Goal: Navigation & Orientation: Find specific page/section

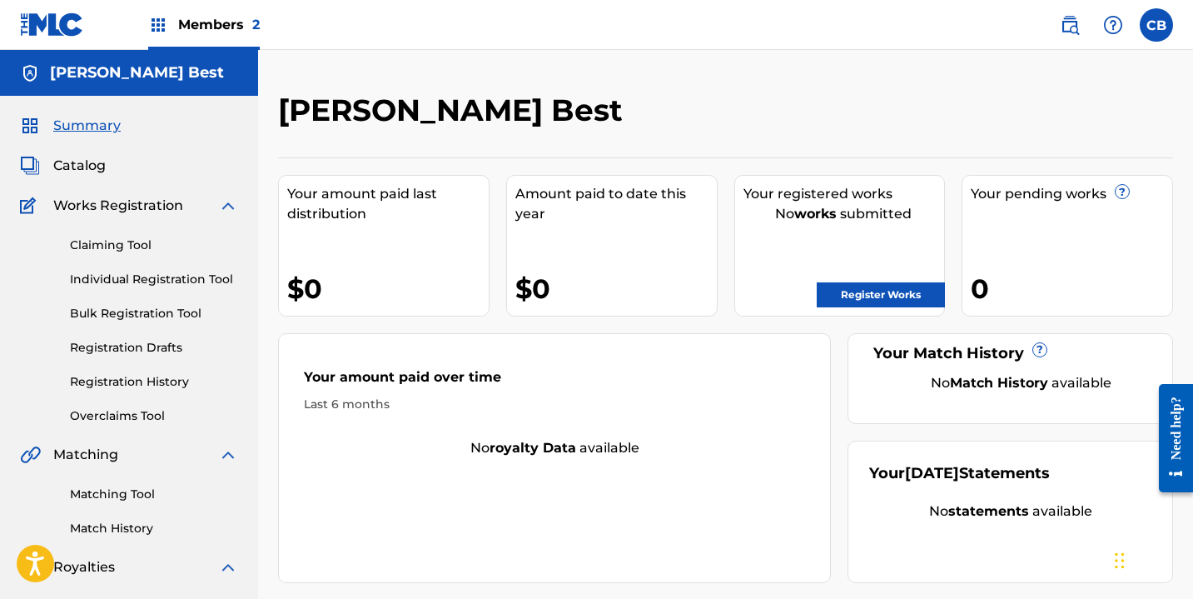
click at [139, 377] on link "Registration History" at bounding box center [154, 381] width 168 height 17
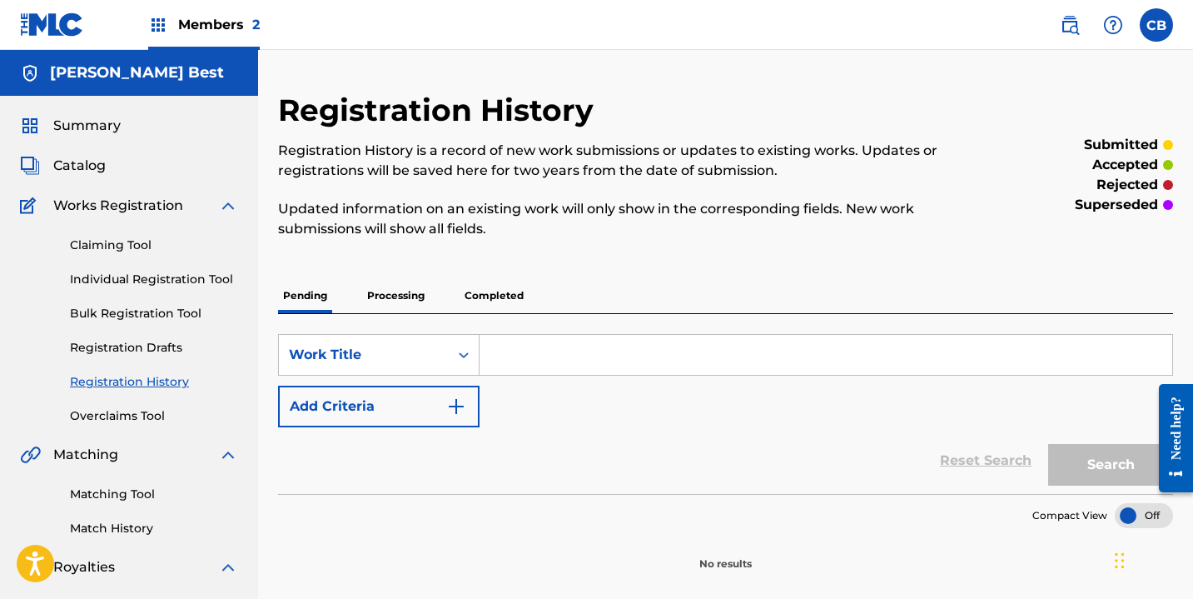
click at [134, 346] on link "Registration Drafts" at bounding box center [154, 347] width 168 height 17
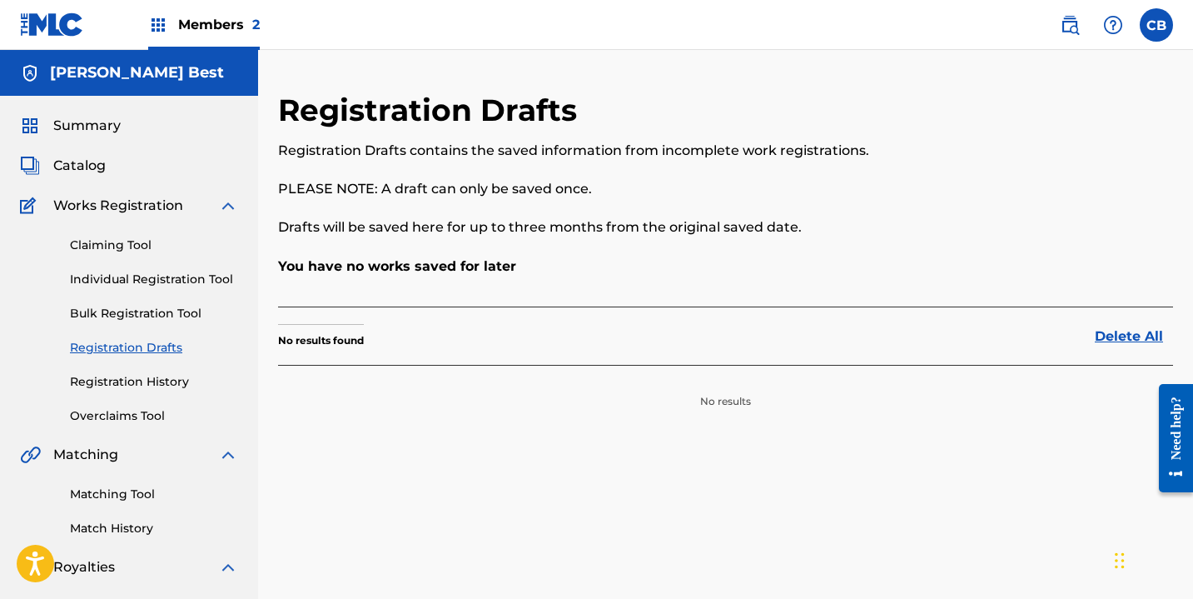
click at [140, 310] on link "Bulk Registration Tool" at bounding box center [154, 313] width 168 height 17
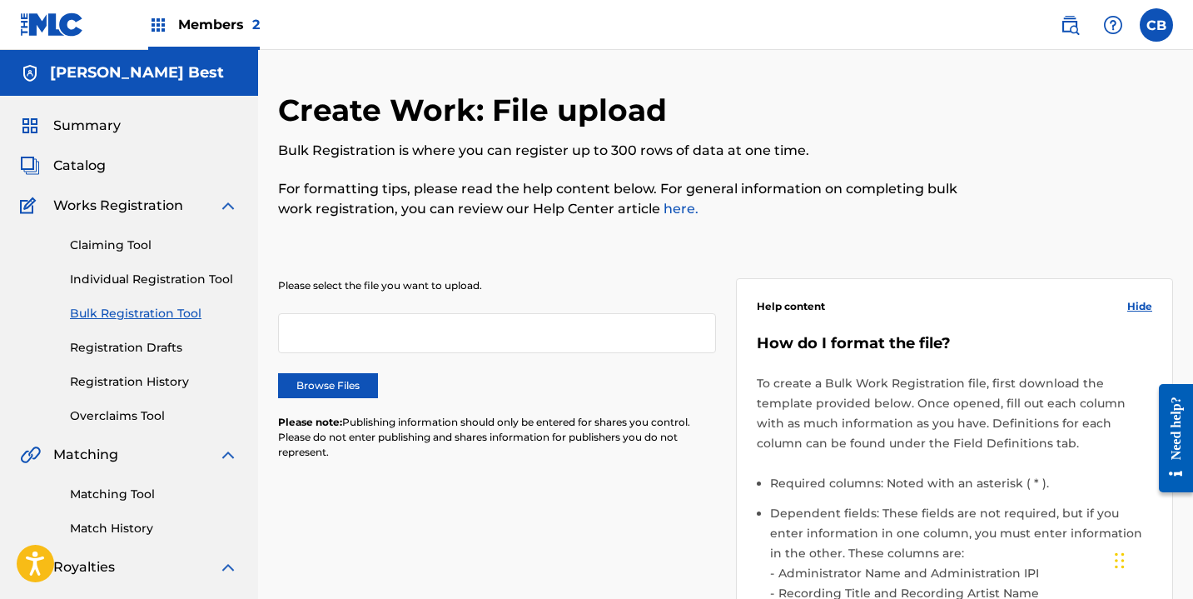
click at [132, 281] on link "Individual Registration Tool" at bounding box center [154, 279] width 168 height 17
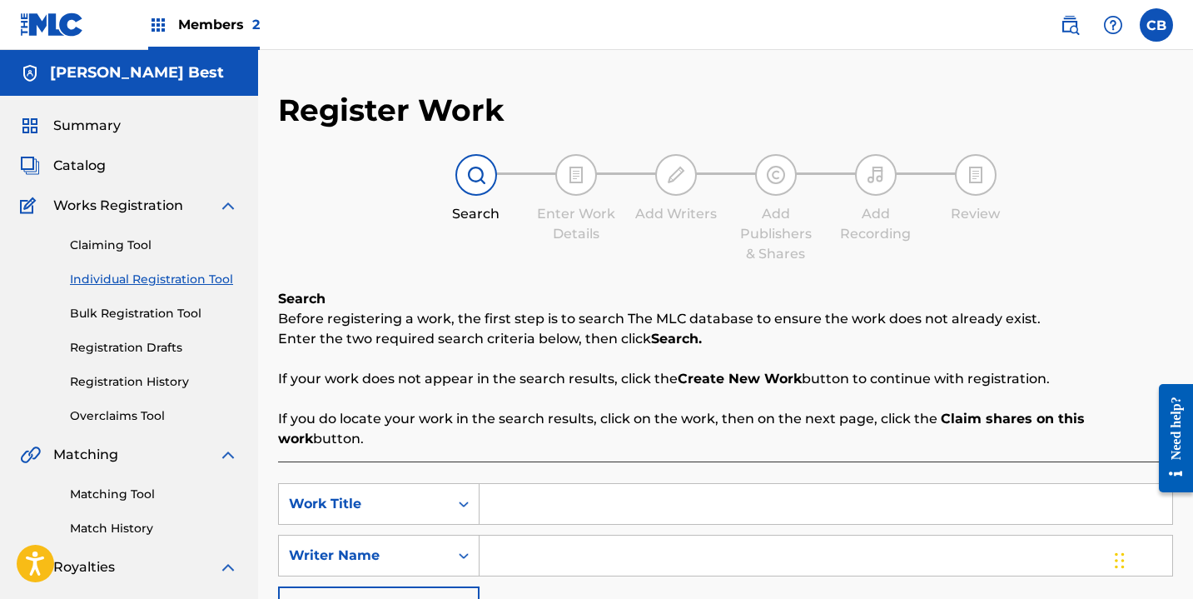
click at [132, 241] on link "Claiming Tool" at bounding box center [154, 244] width 168 height 17
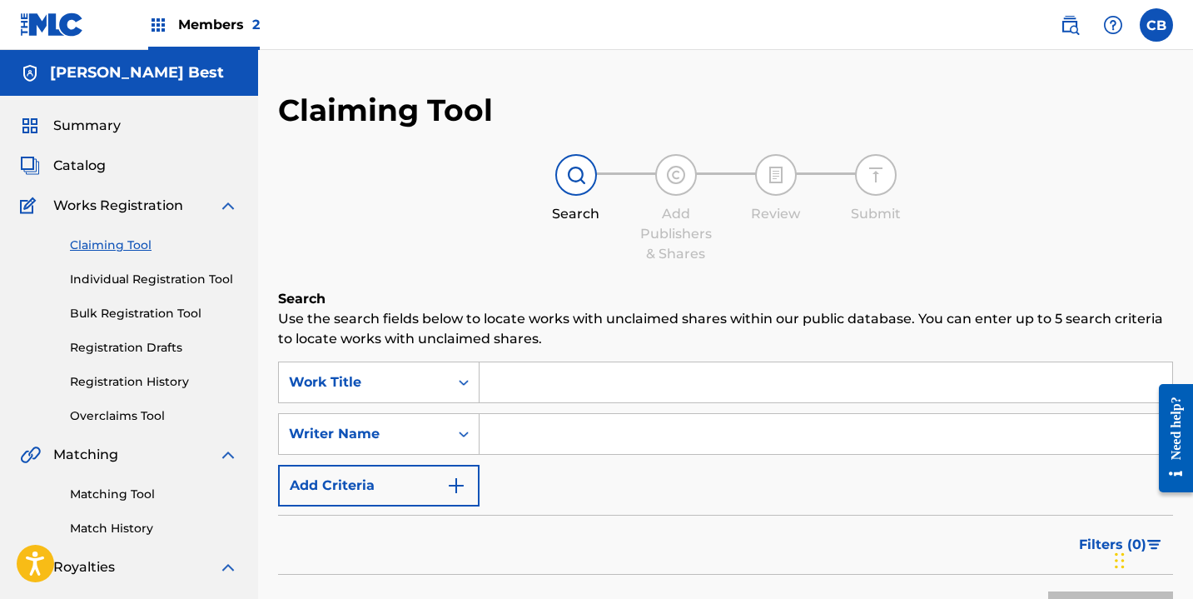
click at [139, 271] on link "Individual Registration Tool" at bounding box center [154, 279] width 168 height 17
